Goal: Navigation & Orientation: Find specific page/section

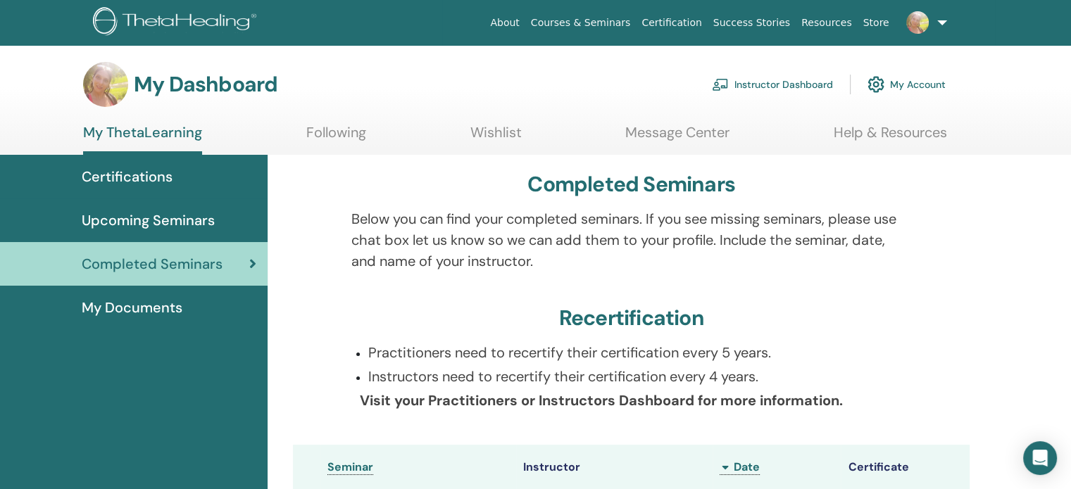
click at [689, 140] on link "Message Center" at bounding box center [677, 137] width 104 height 27
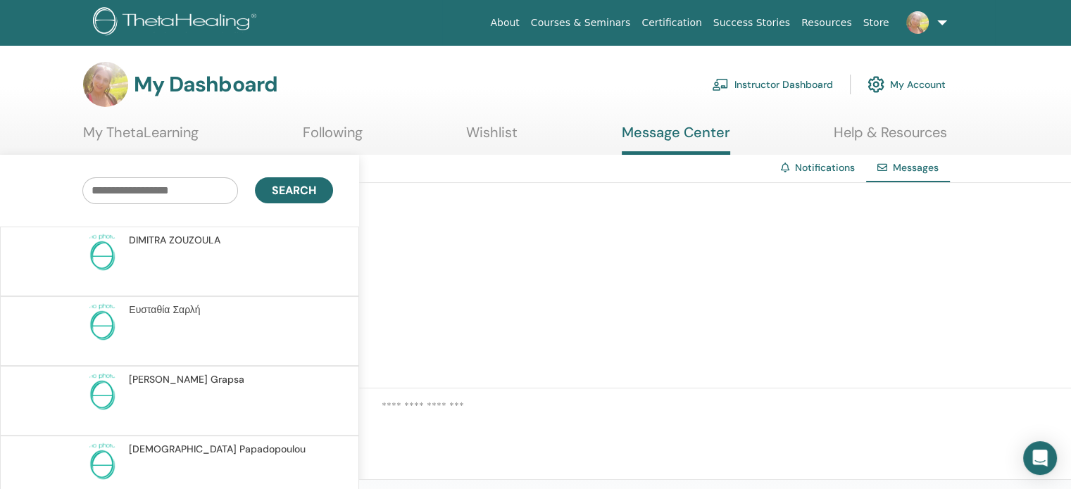
click at [180, 244] on span "[PERSON_NAME]" at bounding box center [175, 240] width 92 height 15
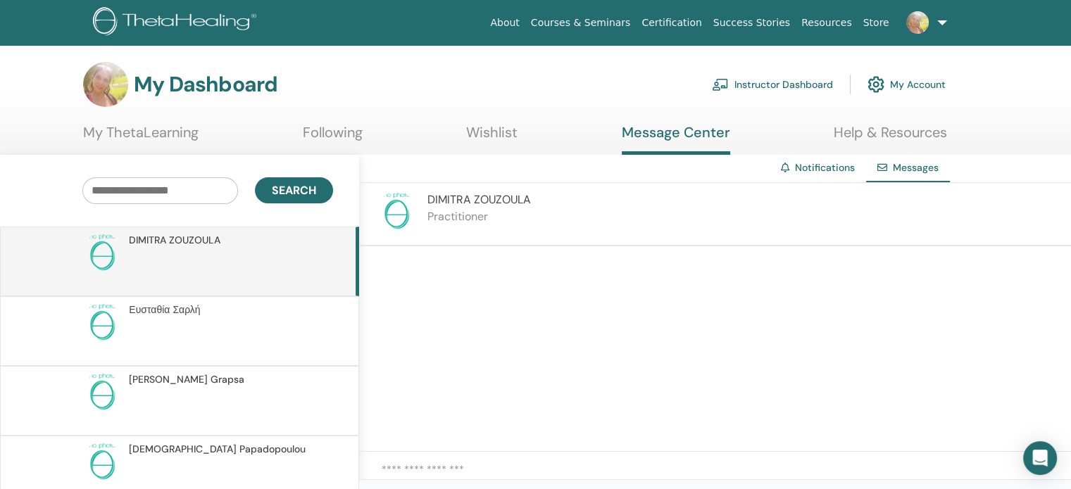
click at [175, 306] on span "Ευσταθία Σαρλή" at bounding box center [164, 310] width 71 height 15
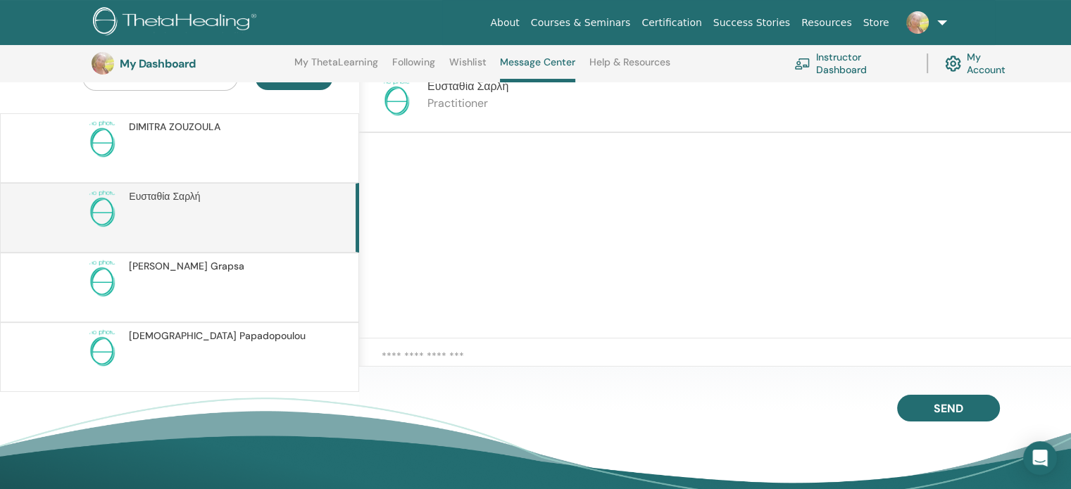
scroll to position [248, 0]
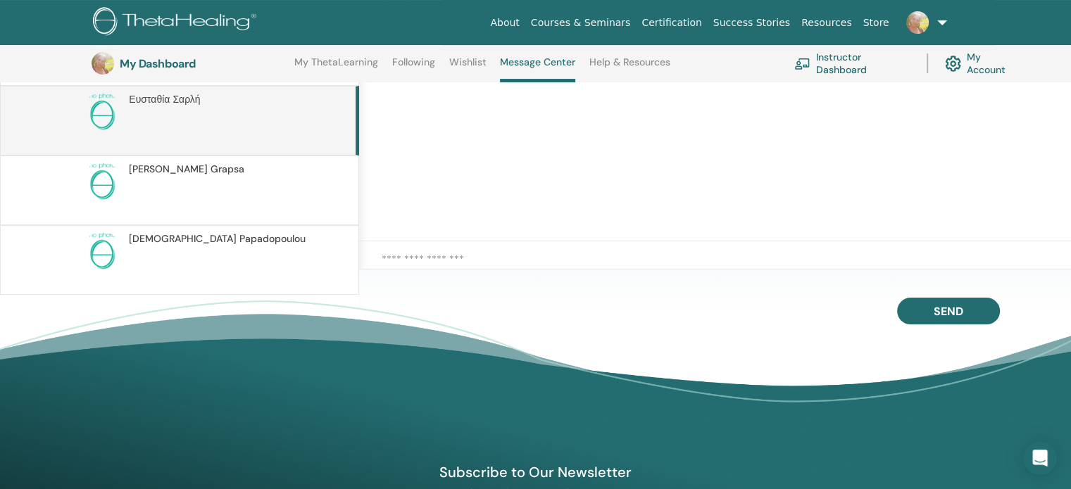
click at [225, 239] on span "[DEMOGRAPHIC_DATA][PERSON_NAME]" at bounding box center [217, 239] width 177 height 15
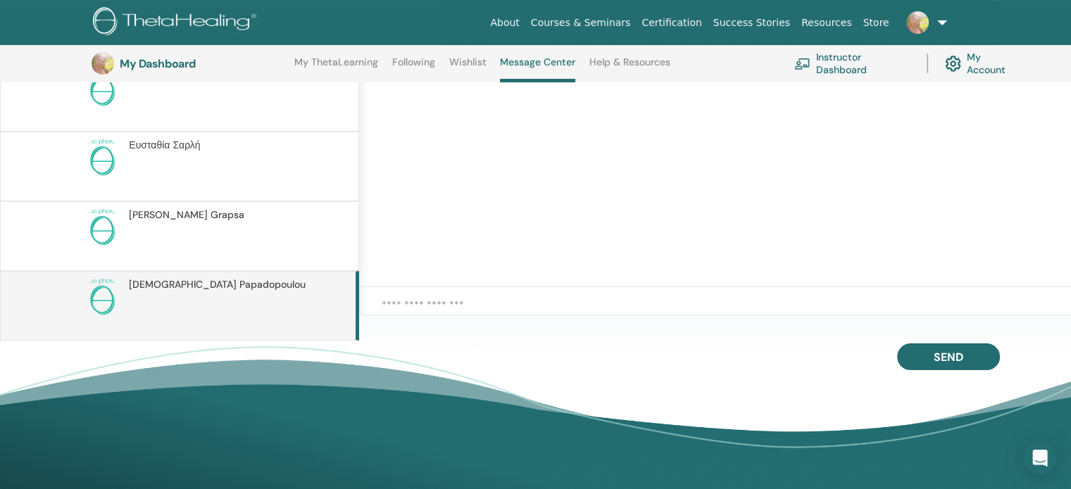
scroll to position [177, 0]
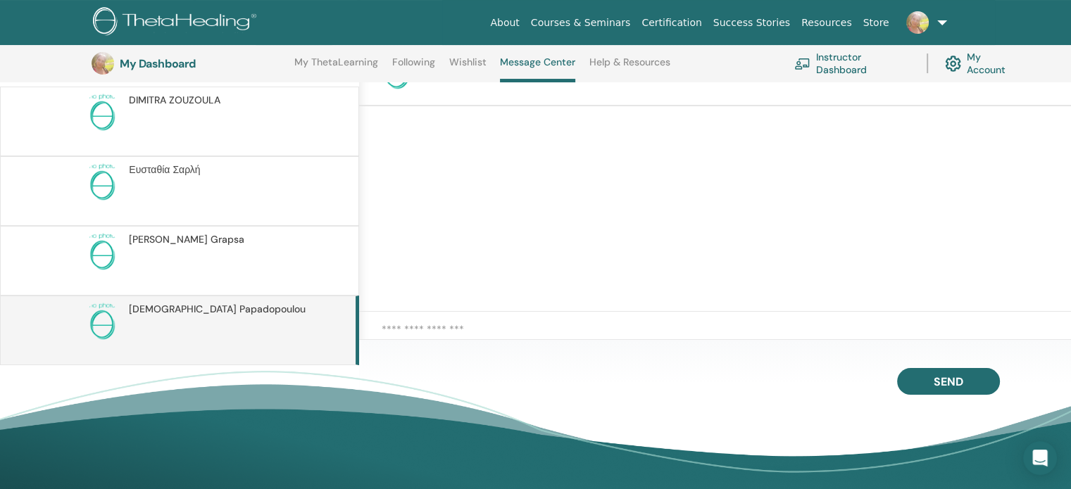
click at [189, 251] on p at bounding box center [231, 268] width 204 height 42
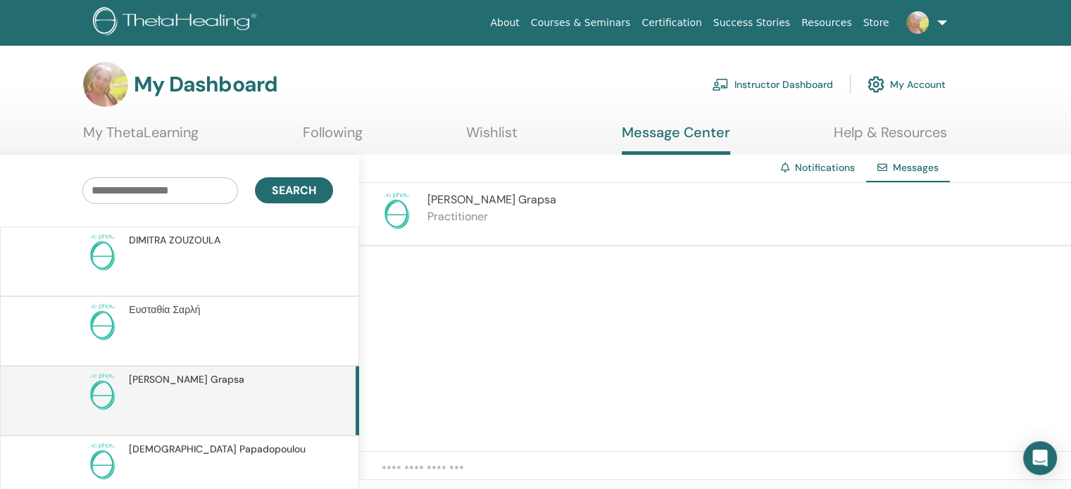
click at [817, 164] on link "Notifications" at bounding box center [825, 167] width 60 height 13
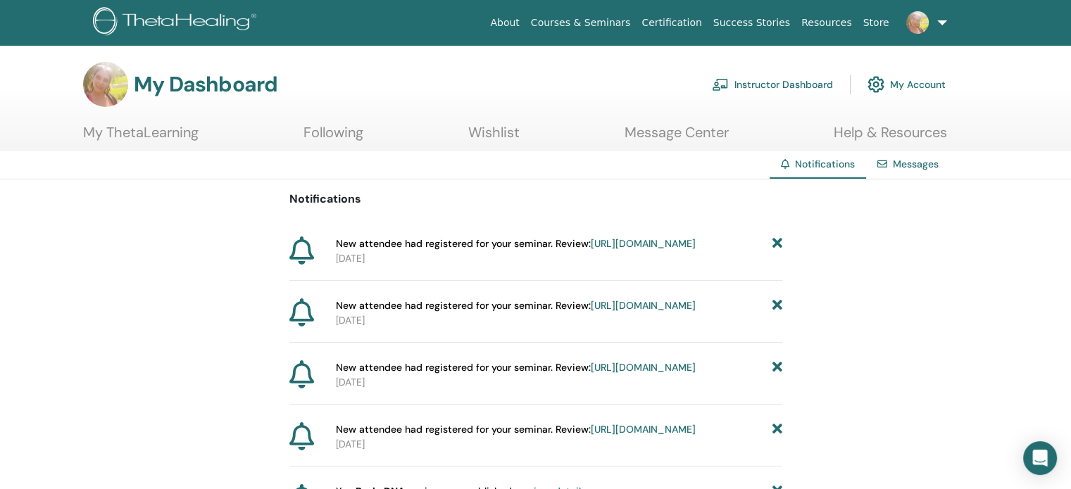
click at [870, 132] on link "Help & Resources" at bounding box center [890, 137] width 113 height 27
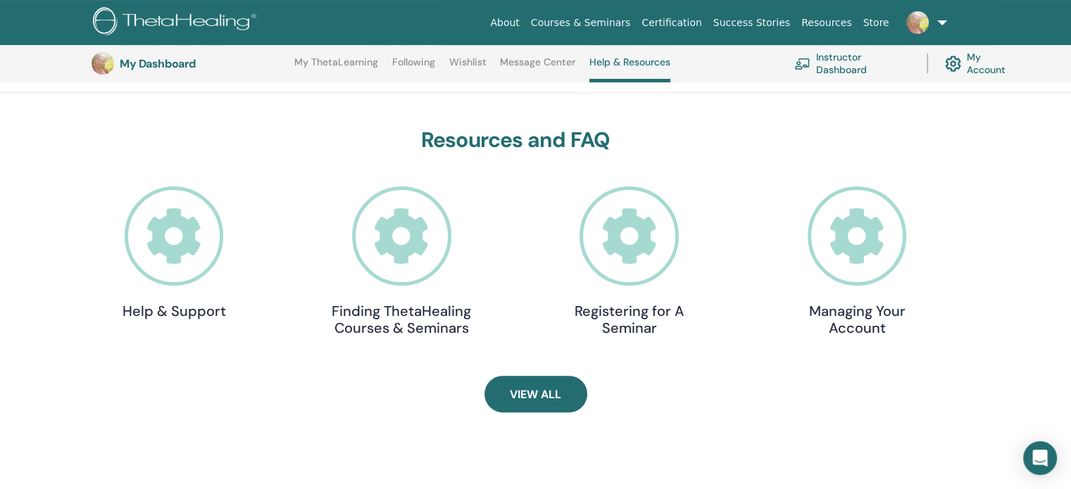
scroll to position [389, 0]
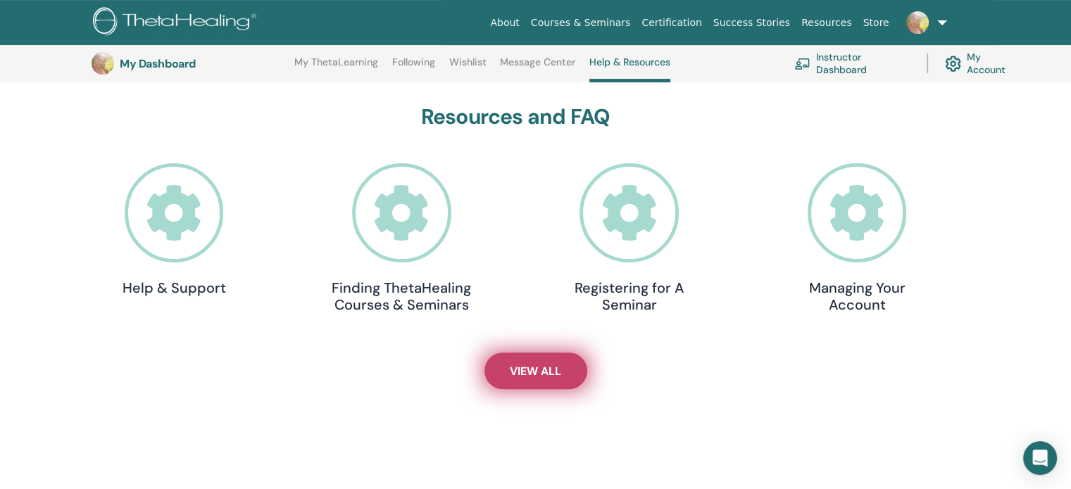
click at [520, 359] on link "View All" at bounding box center [535, 371] width 103 height 37
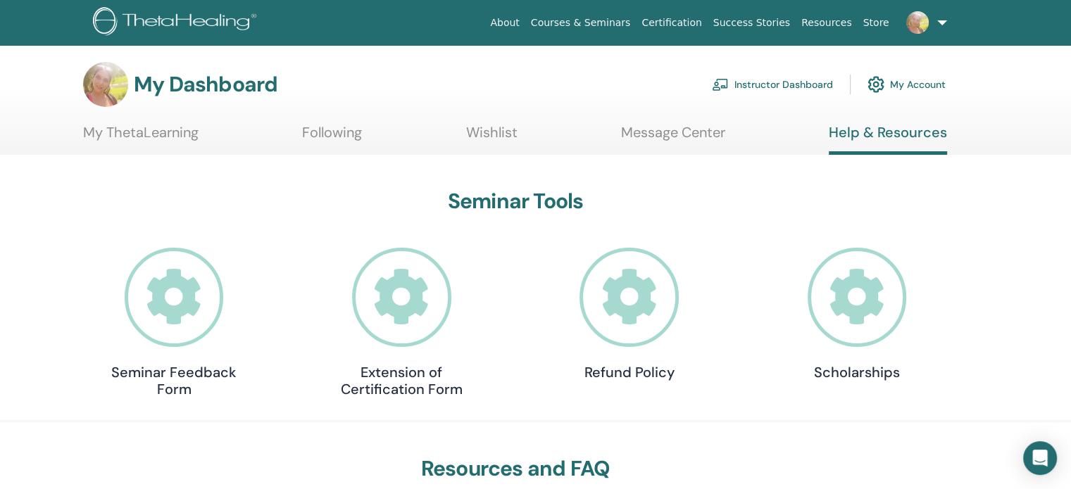
click at [396, 311] on icon at bounding box center [401, 297] width 99 height 99
